Goal: Task Accomplishment & Management: Complete application form

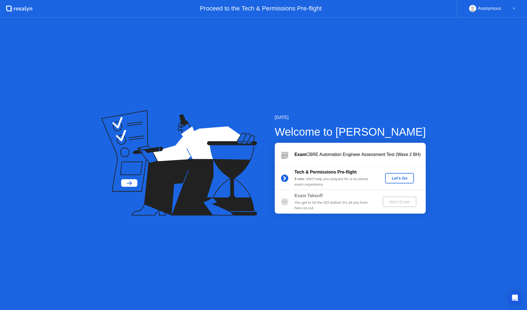
click at [405, 176] on div "Let's Go" at bounding box center [400, 178] width 24 height 4
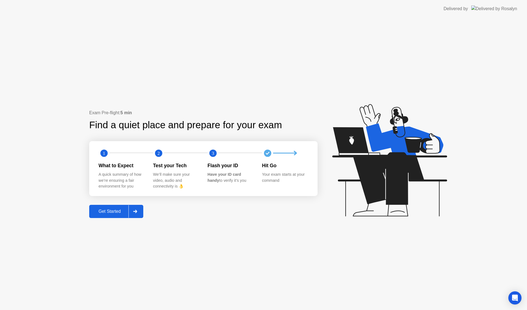
click at [120, 212] on div "Get Started" at bounding box center [110, 211] width 38 height 5
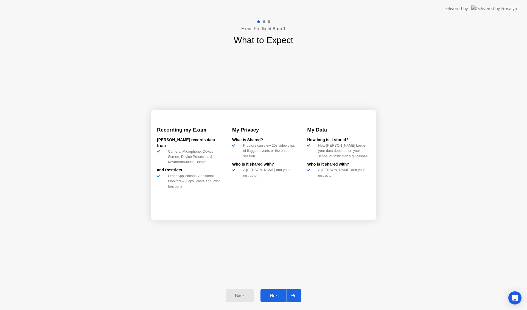
click at [282, 293] on div "Next" at bounding box center [274, 295] width 24 height 5
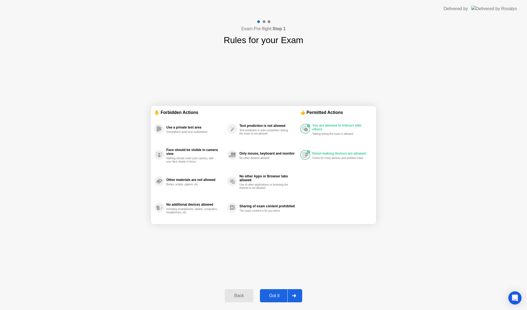
click at [281, 294] on div "Got it" at bounding box center [275, 295] width 26 height 5
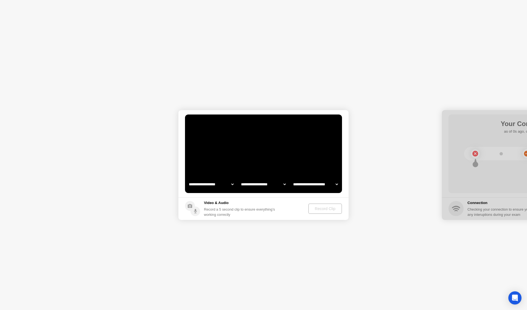
select select "**********"
select select "*******"
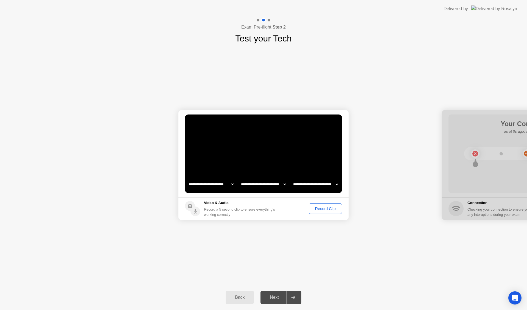
click at [330, 208] on div "Record Clip" at bounding box center [325, 209] width 29 height 4
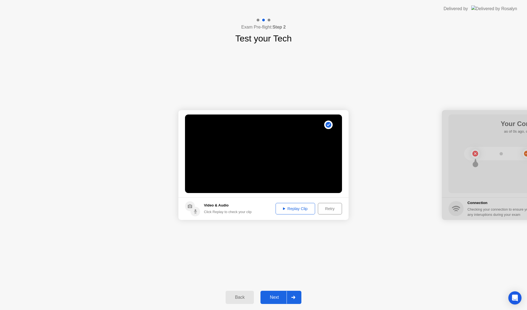
click at [283, 296] on div "Next" at bounding box center [274, 297] width 24 height 5
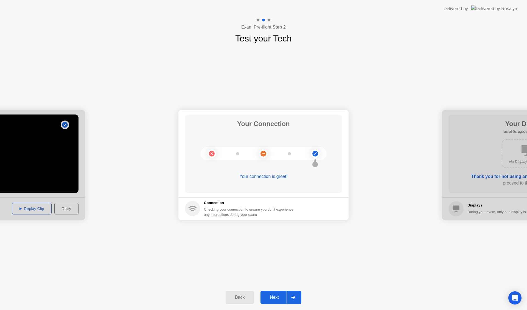
click at [283, 296] on div "Next" at bounding box center [274, 297] width 24 height 5
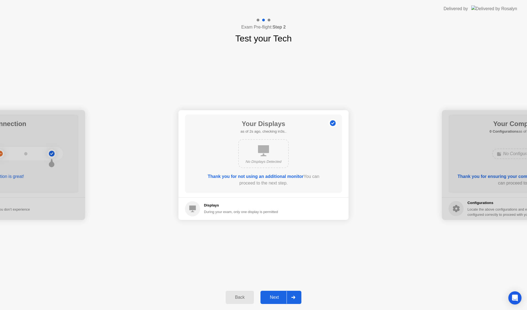
click at [283, 296] on div "Next" at bounding box center [274, 297] width 24 height 5
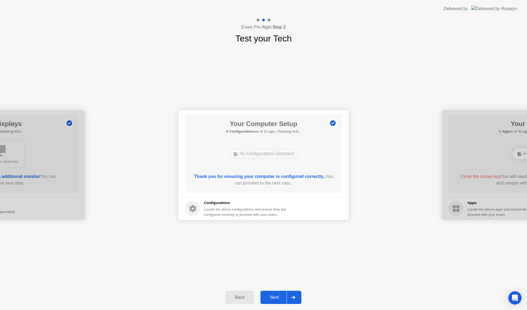
click at [283, 296] on div "Next" at bounding box center [274, 297] width 24 height 5
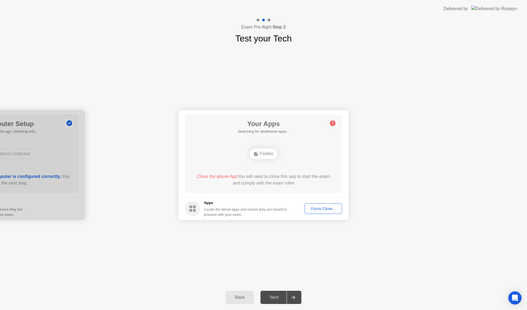
click at [326, 211] on div "Force Close..." at bounding box center [324, 209] width 34 height 4
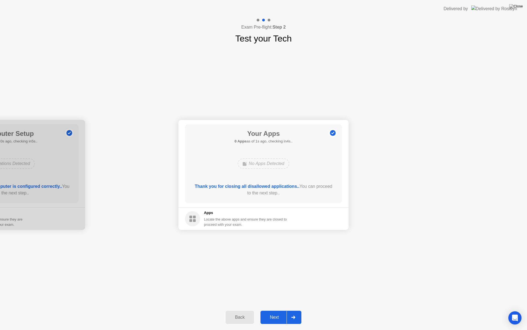
click at [283, 310] on div "Next" at bounding box center [274, 317] width 24 height 5
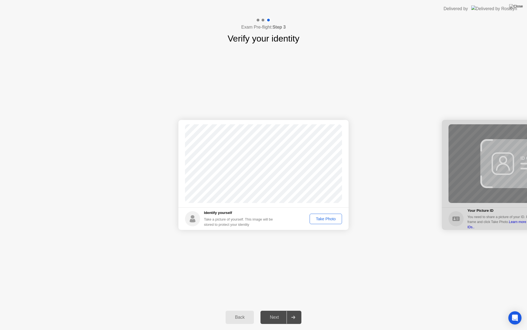
click at [333, 219] on div "Take Photo" at bounding box center [326, 218] width 29 height 4
click at [278, 310] on div "Next" at bounding box center [274, 317] width 24 height 5
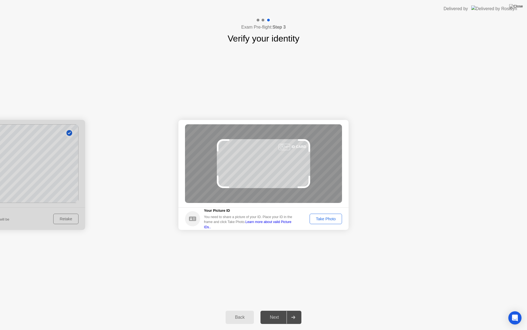
click at [323, 217] on div "Take Photo" at bounding box center [326, 218] width 29 height 4
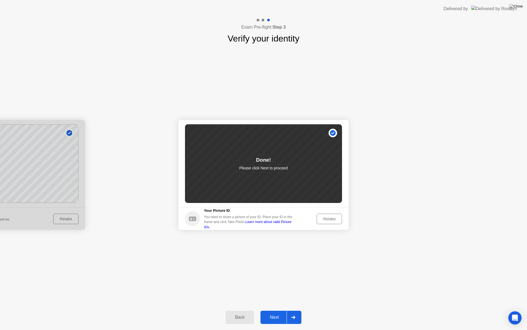
click at [284, 310] on button "Next" at bounding box center [281, 316] width 41 height 13
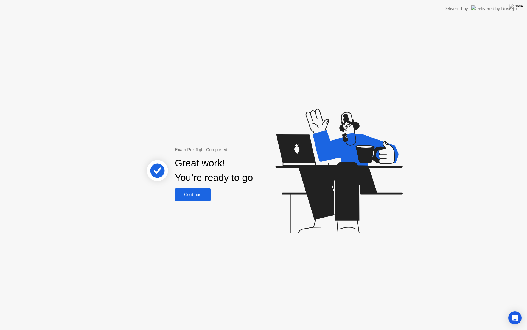
click at [194, 197] on div "Continue" at bounding box center [193, 194] width 33 height 5
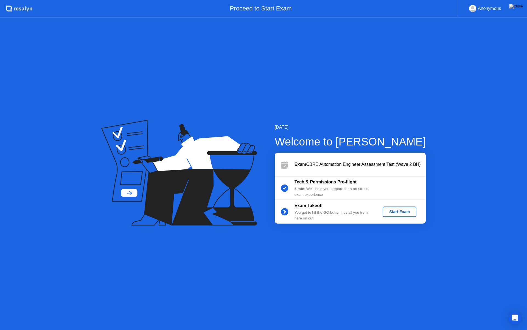
click at [400, 210] on div "Start Exam" at bounding box center [399, 211] width 29 height 4
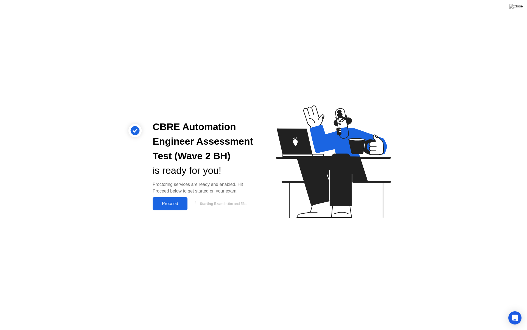
click at [174, 202] on div "Proceed" at bounding box center [170, 203] width 32 height 5
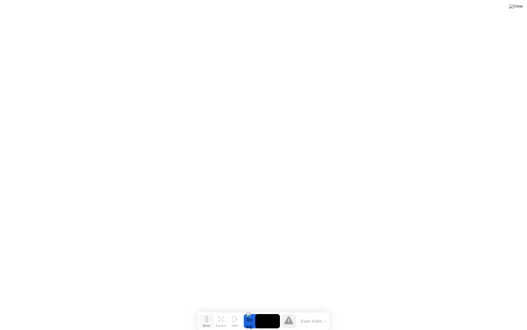
click at [208, 310] on div "Move" at bounding box center [206, 325] width 7 height 3
click at [223, 310] on icon at bounding box center [222, 320] width 2 height 2
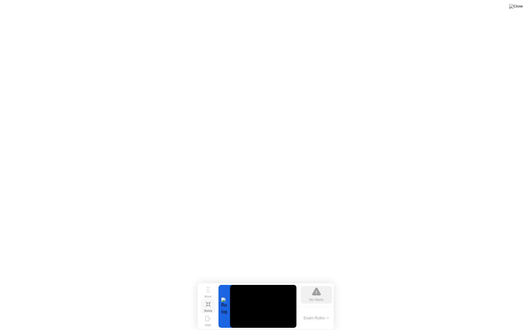
click at [316, 292] on icon at bounding box center [316, 292] width 1 height 4
click at [317, 310] on button "Exam Rules" at bounding box center [316, 317] width 29 height 5
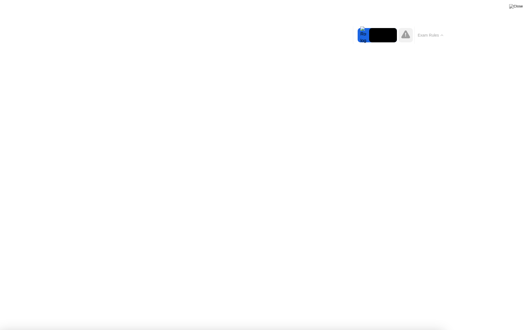
click at [432, 33] on button "Exam Rules" at bounding box center [430, 35] width 29 height 5
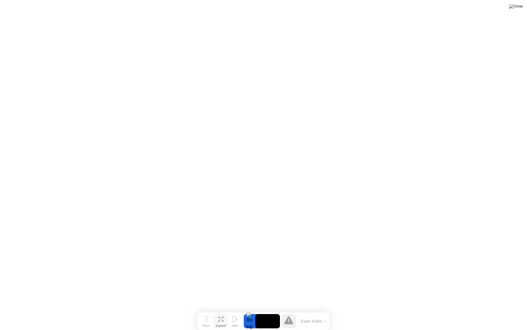
click at [520, 7] on img at bounding box center [517, 6] width 14 height 4
click at [292, 310] on icon at bounding box center [289, 320] width 9 height 9
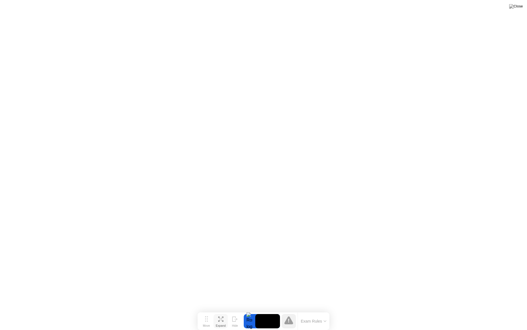
click at [318, 310] on button "Exam Rules" at bounding box center [313, 320] width 29 height 5
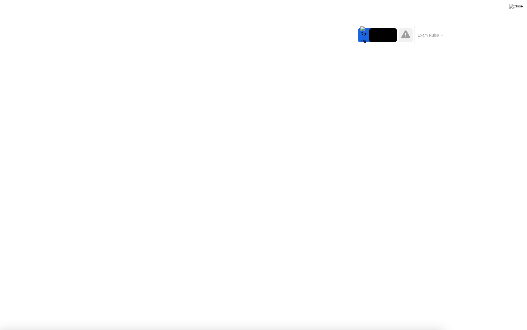
drag, startPoint x: 58, startPoint y: 33, endPoint x: 65, endPoint y: 34, distance: 7.0
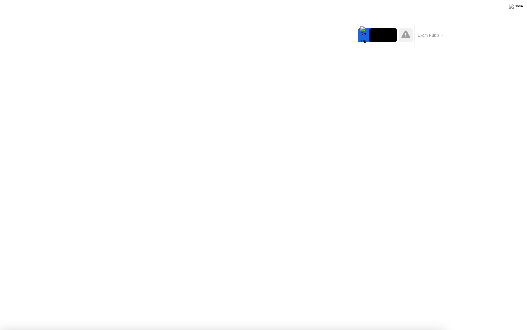
drag, startPoint x: 389, startPoint y: 71, endPoint x: 440, endPoint y: 48, distance: 55.8
click at [441, 36] on icon at bounding box center [442, 35] width 2 height 1
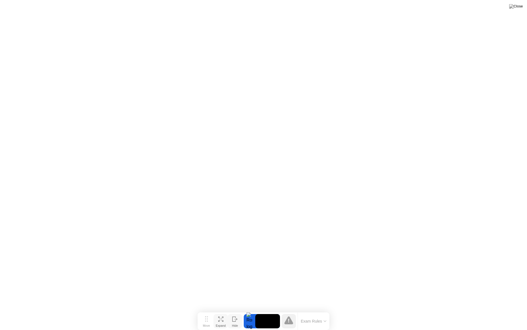
click at [236, 310] on icon at bounding box center [234, 318] width 3 height 5
click at [504, 310] on icon at bounding box center [505, 318] width 5 height 5
click at [236, 310] on icon at bounding box center [236, 319] width 3 height 2
click at [521, 5] on img at bounding box center [517, 6] width 14 height 4
